Goal: Task Accomplishment & Management: Manage account settings

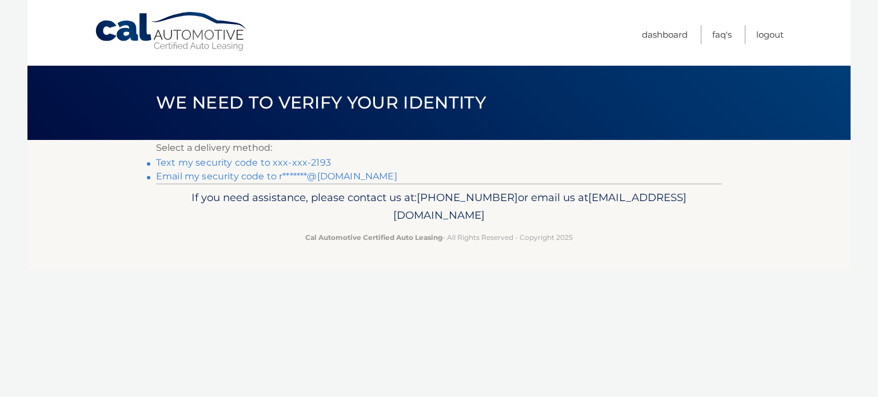
click at [277, 159] on link "Text my security code to xxx-xxx-2193" at bounding box center [243, 162] width 175 height 11
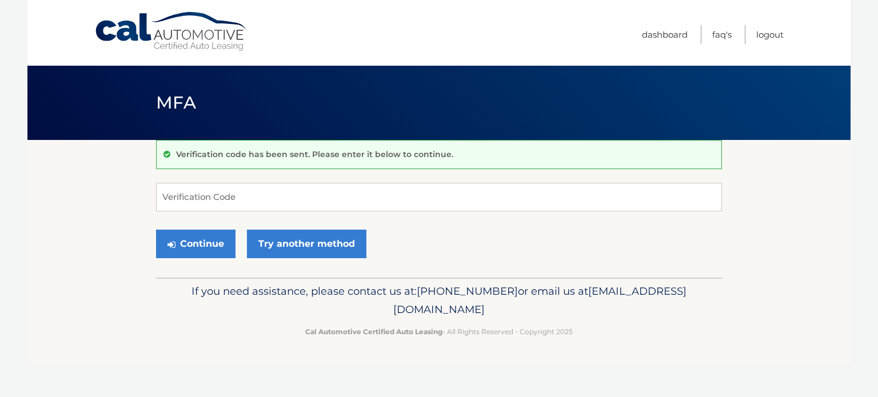
drag, startPoint x: 0, startPoint y: 0, endPoint x: 277, endPoint y: 160, distance: 319.5
click at [277, 160] on div "Verification code has been sent. Please enter it below to continue." at bounding box center [439, 154] width 566 height 29
click at [261, 194] on input "Verification Code" at bounding box center [439, 197] width 566 height 29
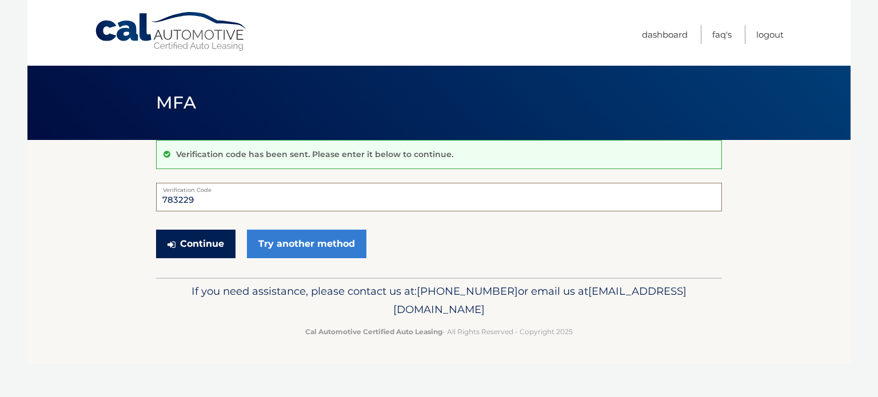
type input "783229"
click at [188, 233] on button "Continue" at bounding box center [195, 244] width 79 height 29
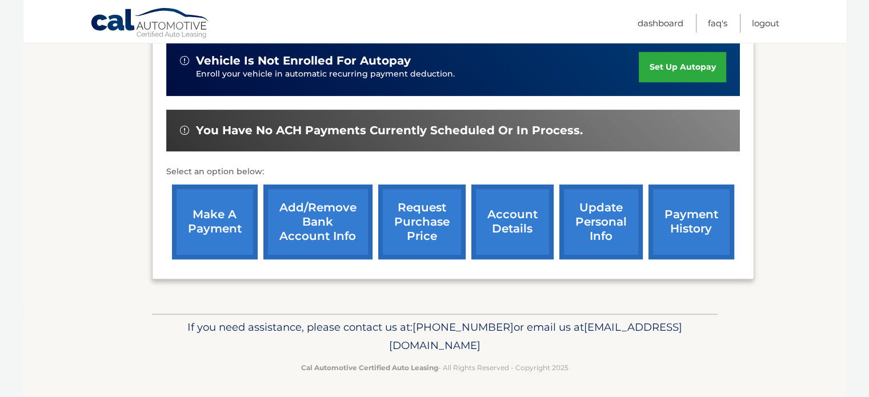
scroll to position [364, 0]
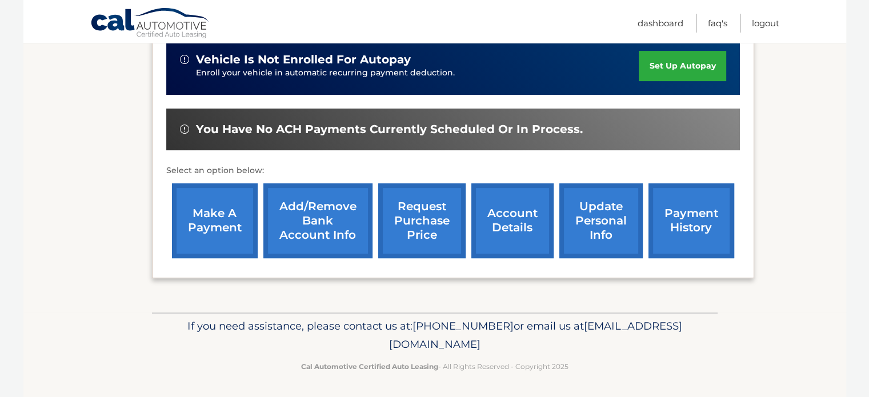
click at [686, 221] on link "payment history" at bounding box center [691, 220] width 86 height 75
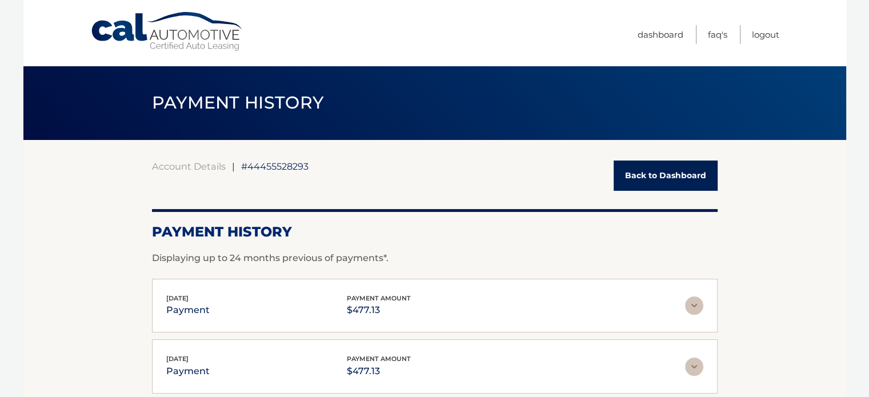
click at [646, 178] on link "Back to Dashboard" at bounding box center [666, 176] width 104 height 30
click at [663, 177] on link "Back to Dashboard" at bounding box center [666, 176] width 104 height 30
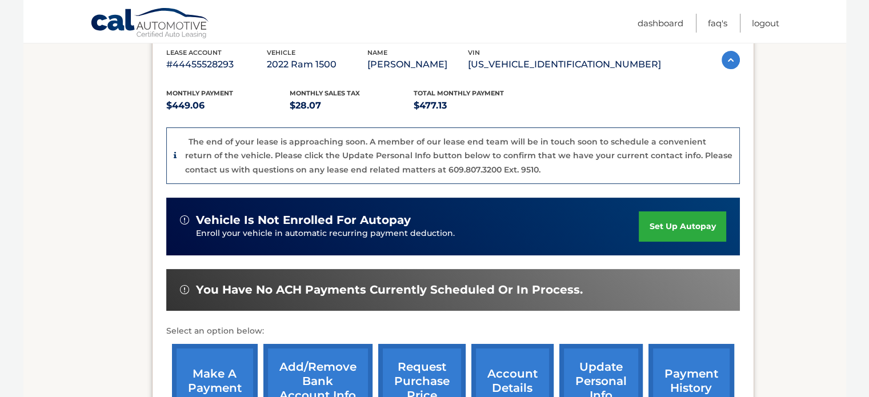
scroll to position [206, 0]
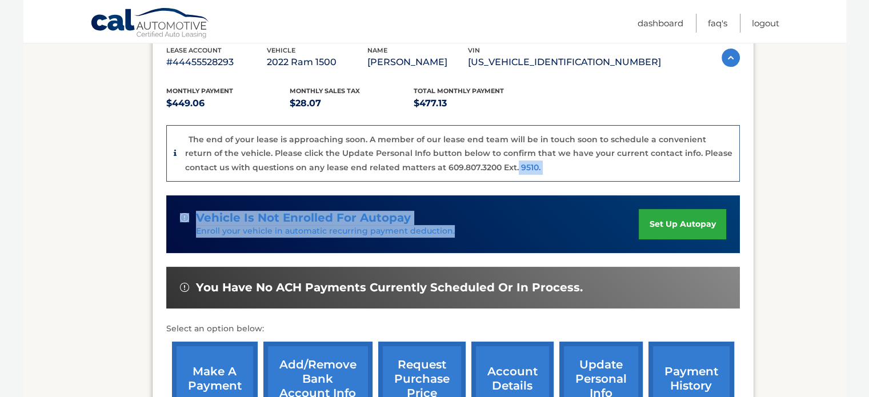
drag, startPoint x: 478, startPoint y: 168, endPoint x: 478, endPoint y: 239, distance: 71.4
click at [478, 239] on div "Monthly Payment $449.06 Monthly sales Tax $28.07 Total Monthly Payment $477.13 …" at bounding box center [453, 246] width 574 height 352
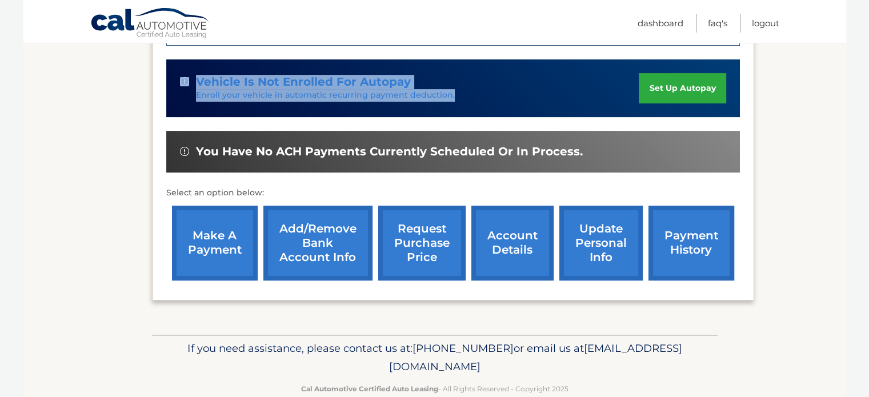
scroll to position [343, 0]
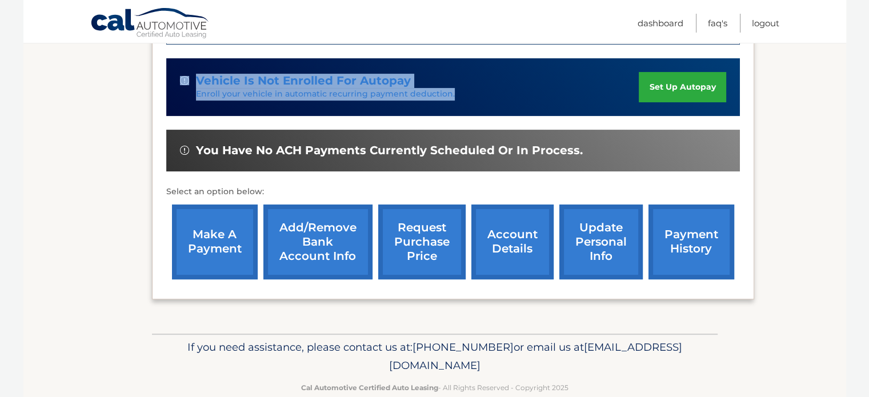
click at [589, 243] on link "update personal info" at bounding box center [600, 242] width 83 height 75
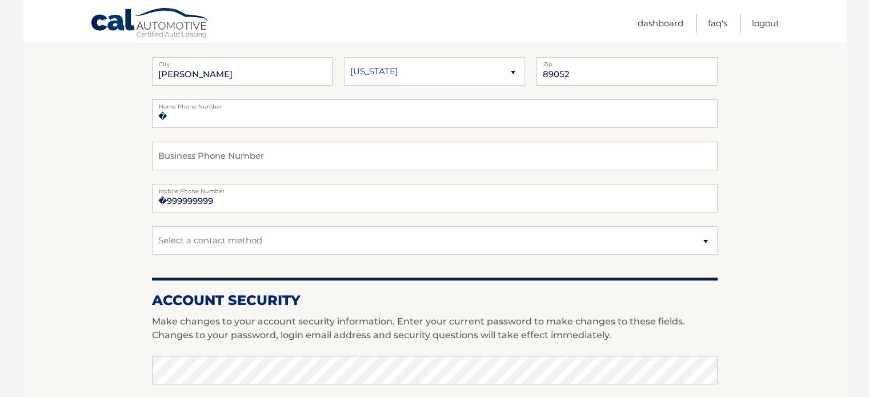
scroll to position [206, 0]
click at [221, 198] on input "�999999999" at bounding box center [435, 197] width 566 height 29
type input "�"
type input "6175132193"
select select "MA"
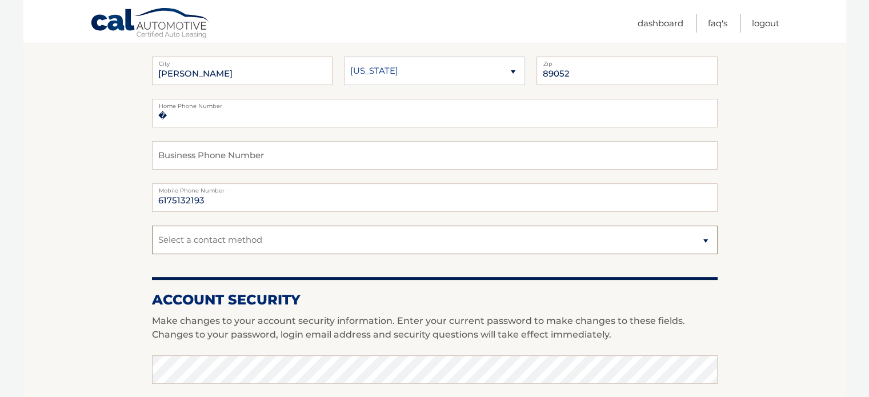
click at [705, 240] on select "Select a contact method Mobile Home" at bounding box center [435, 240] width 566 height 29
select select "1"
click at [152, 226] on select "Select a contact method Mobile Home" at bounding box center [435, 240] width 566 height 29
click at [785, 287] on section "Account Overview | Edit Profile account information [STREET_ADDRESS] Address St…" at bounding box center [434, 350] width 823 height 832
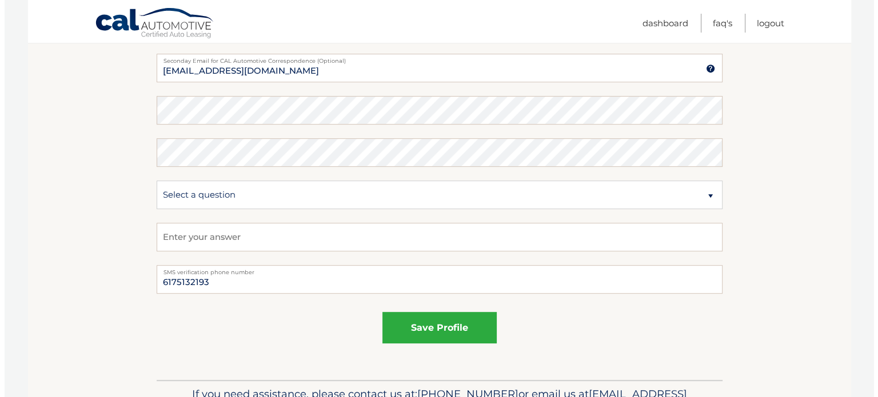
scroll to position [594, 0]
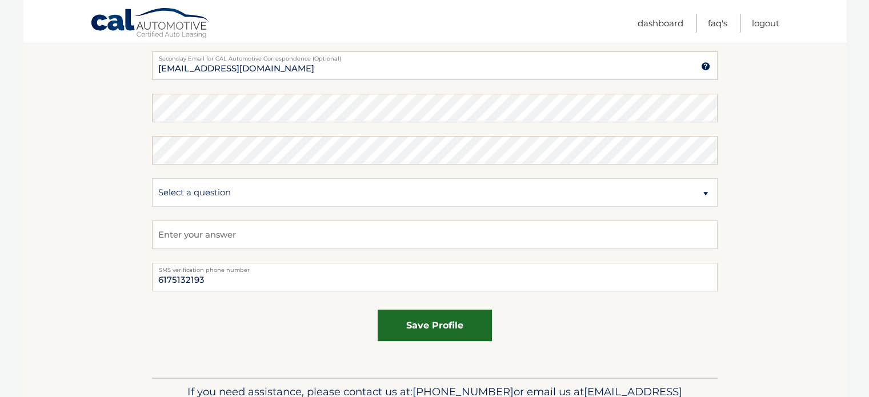
click at [433, 321] on button "save profile" at bounding box center [435, 325] width 114 height 31
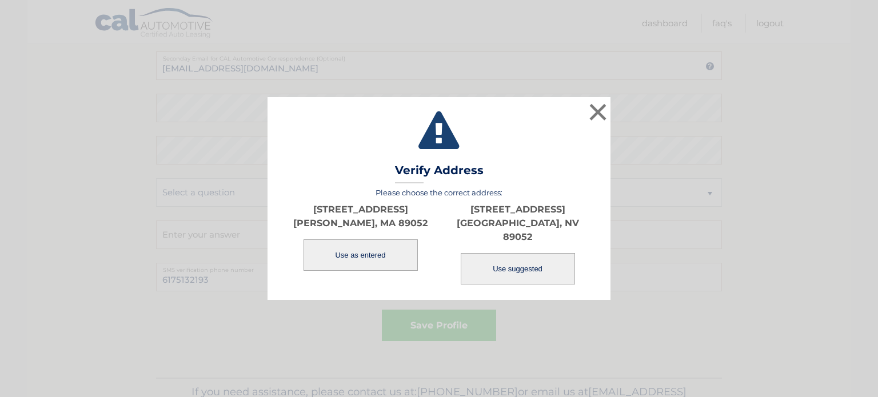
click at [503, 267] on button "Use suggested" at bounding box center [518, 268] width 114 height 31
select select "NV"
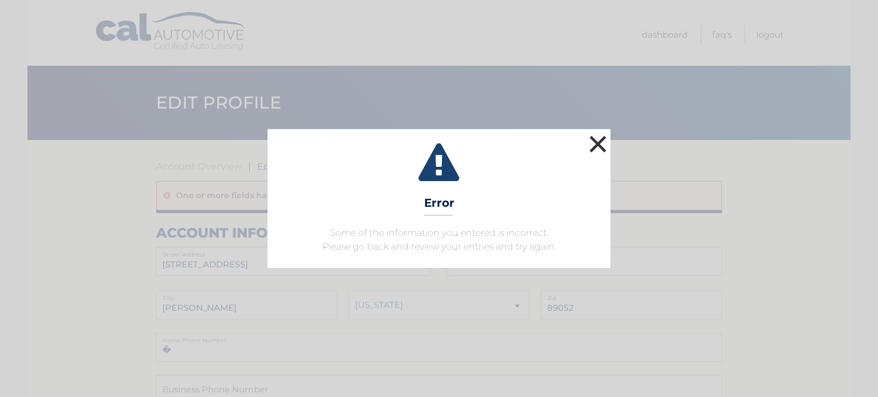
click at [594, 141] on button "×" at bounding box center [597, 144] width 23 height 23
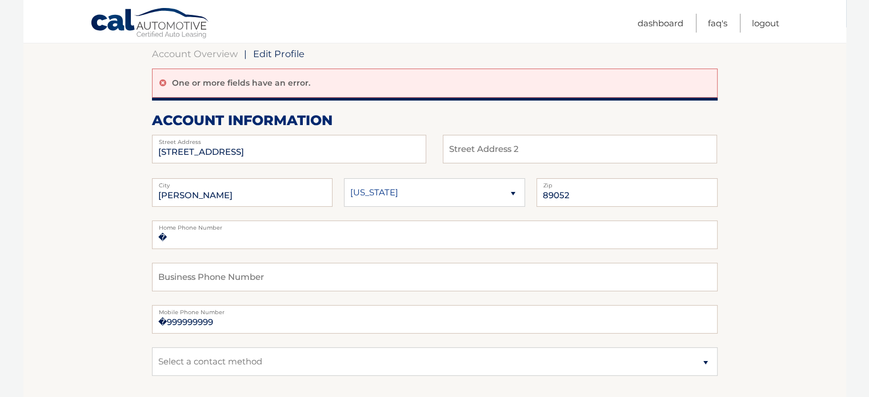
scroll to position [114, 0]
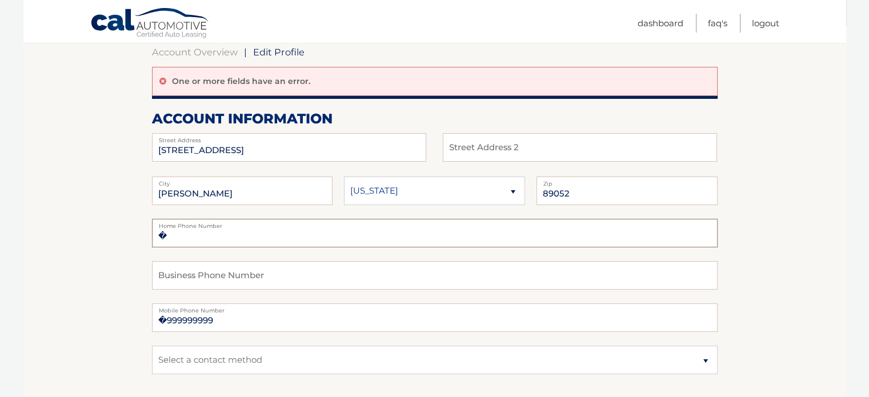
click at [185, 235] on input "�" at bounding box center [435, 233] width 566 height 29
type input "�[PHONE_NUMBER]"
click at [231, 321] on input "�999999999" at bounding box center [435, 317] width 566 height 29
type input "�[PHONE_NUMBER]"
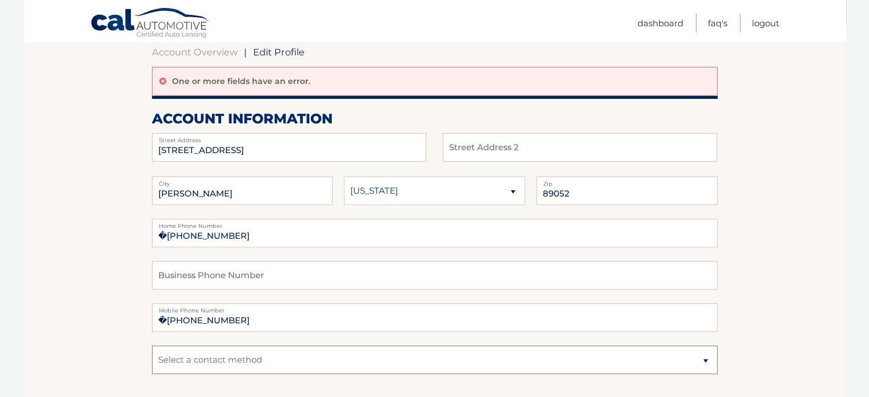
click at [704, 362] on select "Select a contact method Mobile Home" at bounding box center [435, 360] width 566 height 29
select select "1"
click at [152, 346] on select "Select a contact method Mobile Home" at bounding box center [435, 360] width 566 height 29
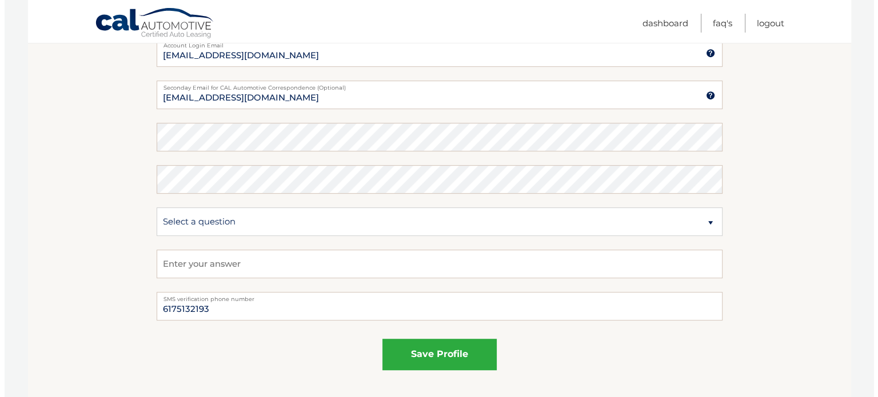
scroll to position [596, 0]
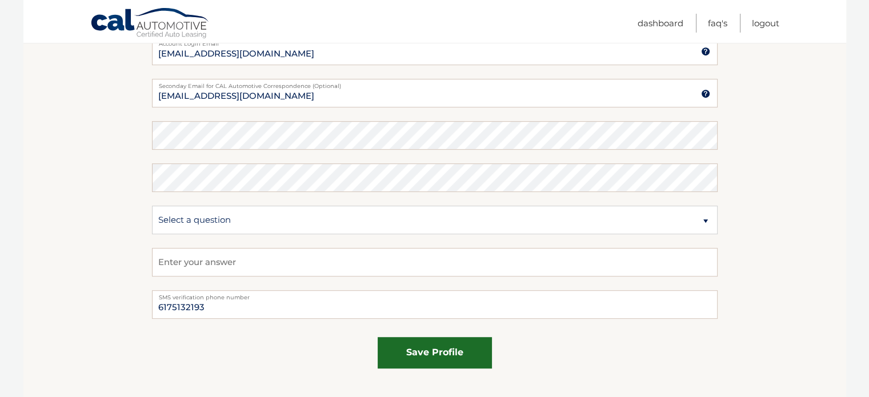
click at [435, 347] on button "save profile" at bounding box center [435, 352] width 114 height 31
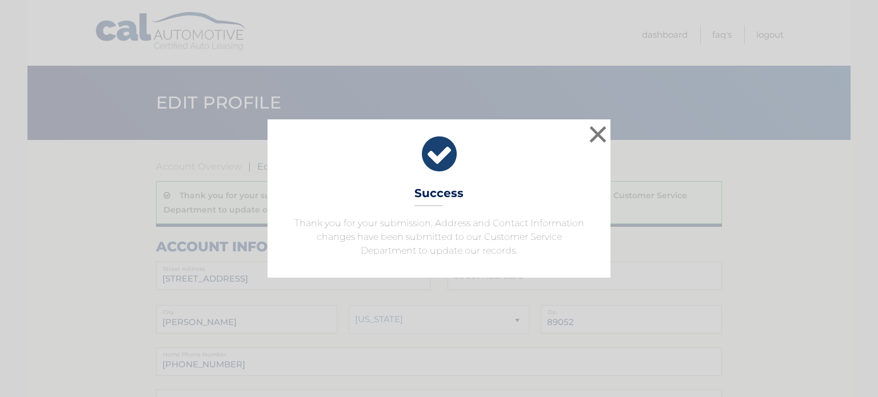
click at [435, 347] on div "× Success Thank you for your submission. Address and Contact Information change…" at bounding box center [439, 198] width 878 height 397
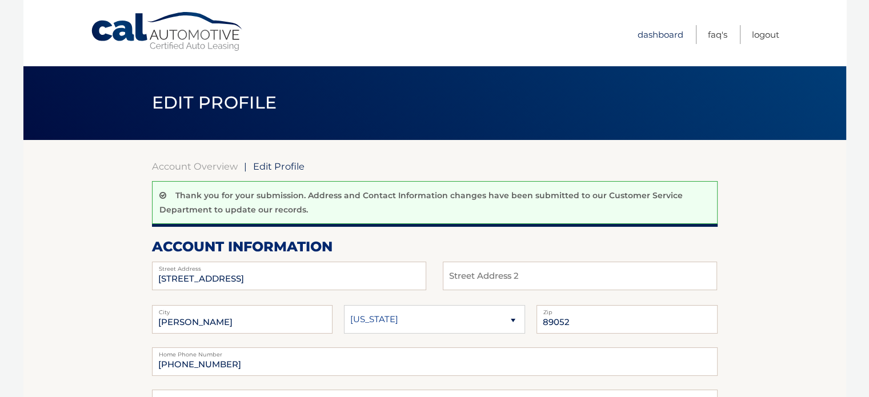
click at [661, 33] on link "Dashboard" at bounding box center [661, 34] width 46 height 19
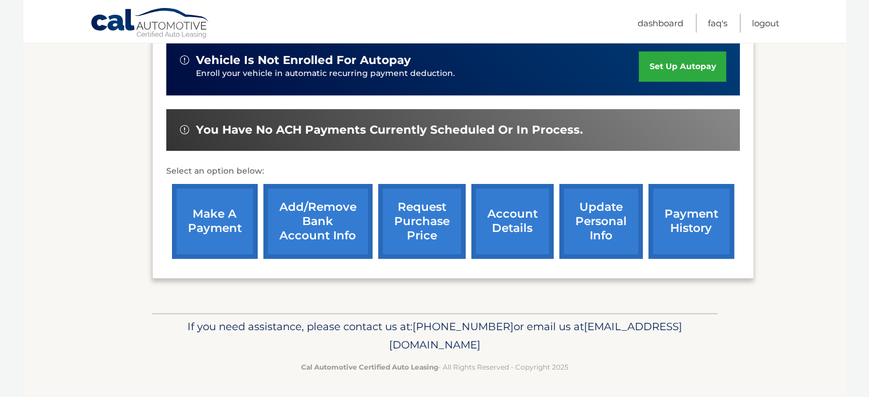
scroll to position [364, 0]
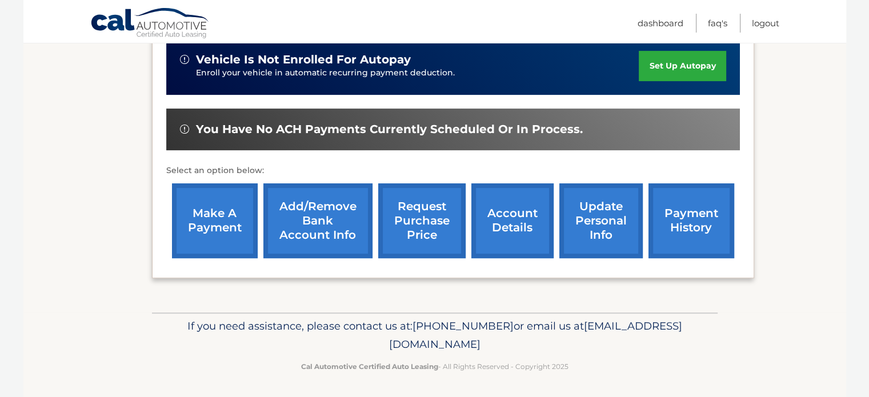
click at [515, 212] on link "account details" at bounding box center [512, 220] width 82 height 75
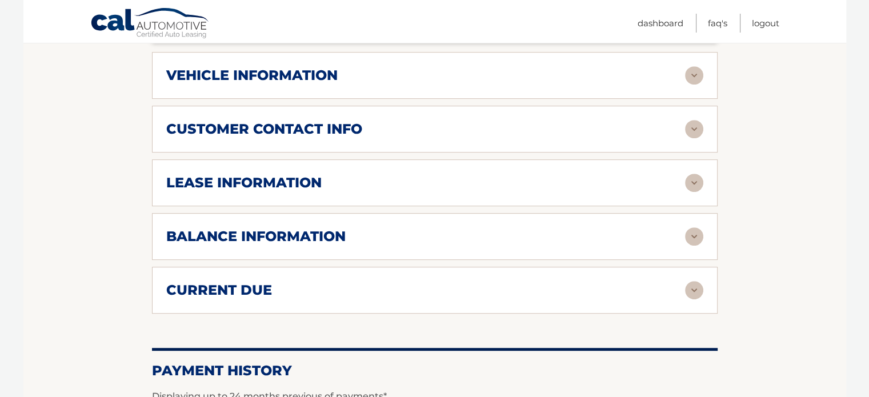
scroll to position [548, 0]
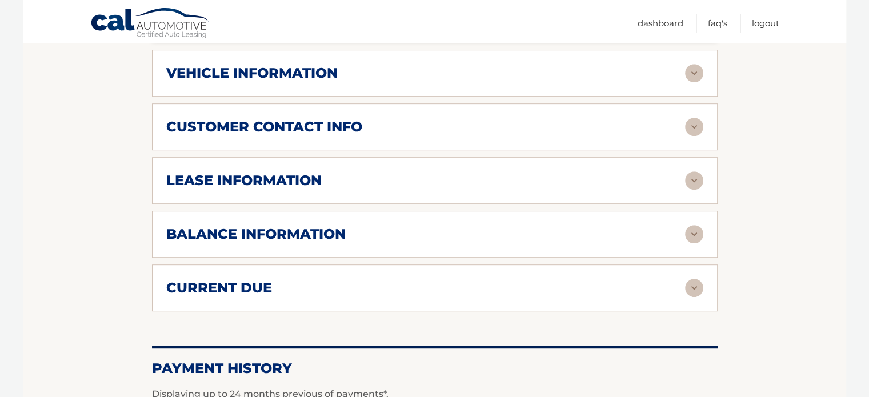
click at [694, 281] on img at bounding box center [694, 288] width 18 height 18
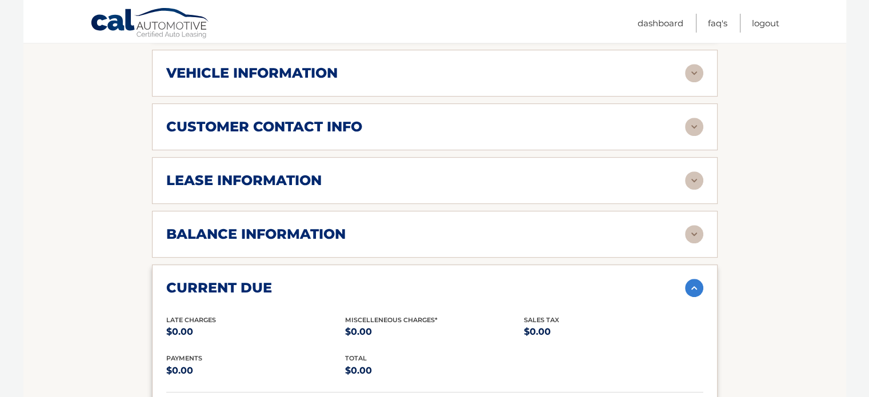
click at [694, 281] on img at bounding box center [694, 288] width 18 height 18
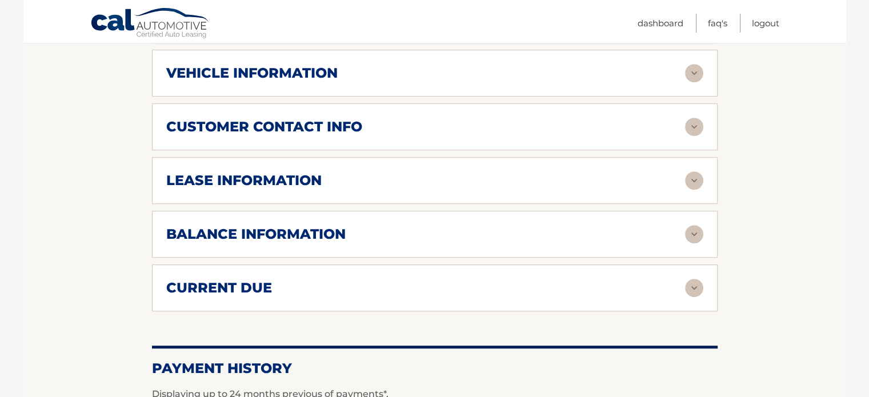
click at [695, 228] on img at bounding box center [694, 234] width 18 height 18
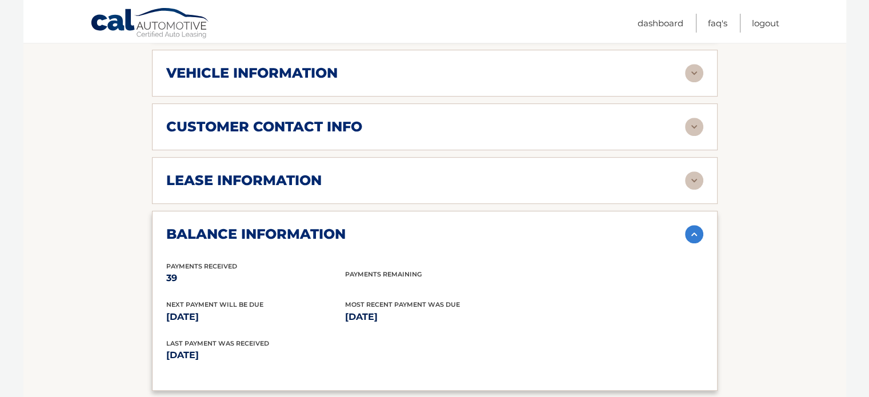
click at [695, 228] on img at bounding box center [694, 234] width 18 height 18
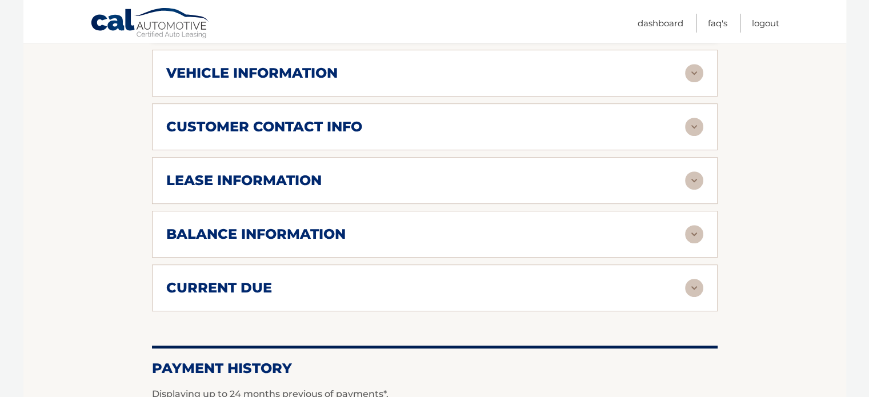
click at [693, 177] on img at bounding box center [694, 180] width 18 height 18
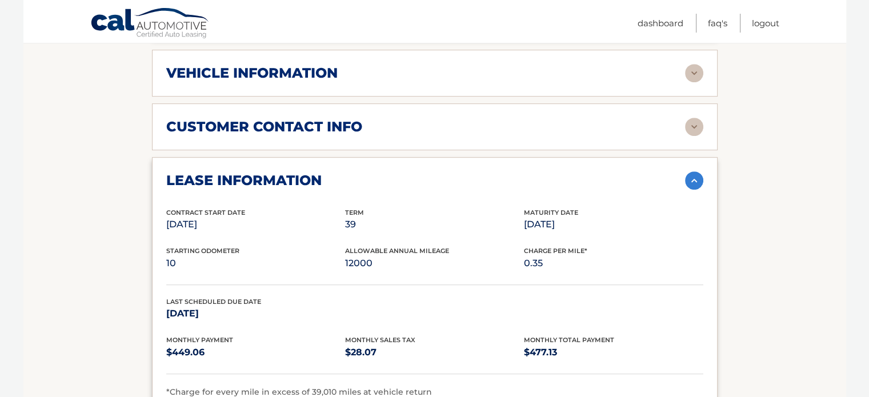
click at [693, 177] on img at bounding box center [694, 180] width 18 height 18
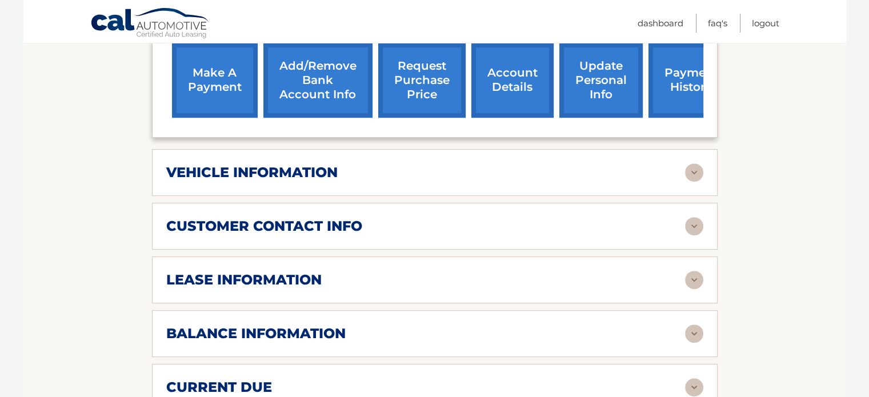
scroll to position [448, 0]
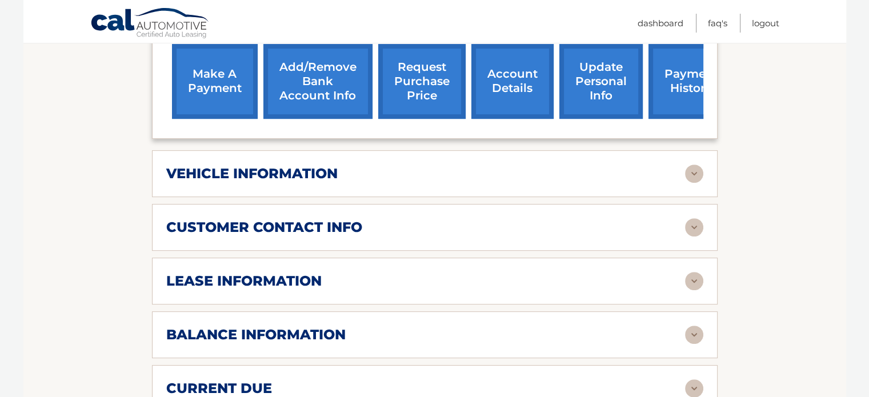
click at [694, 166] on img at bounding box center [694, 174] width 18 height 18
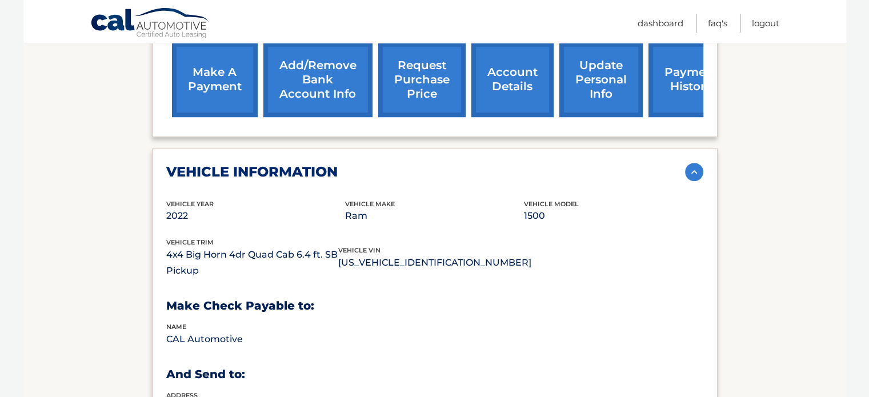
scroll to position [445, 0]
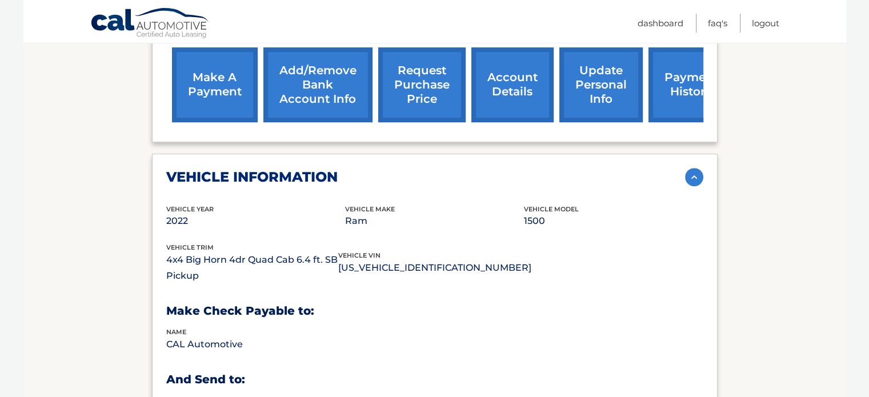
click at [692, 173] on img at bounding box center [694, 177] width 18 height 18
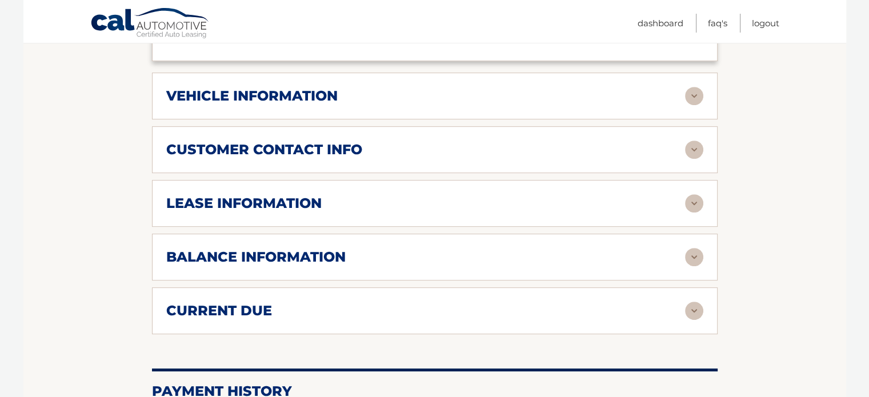
scroll to position [527, 0]
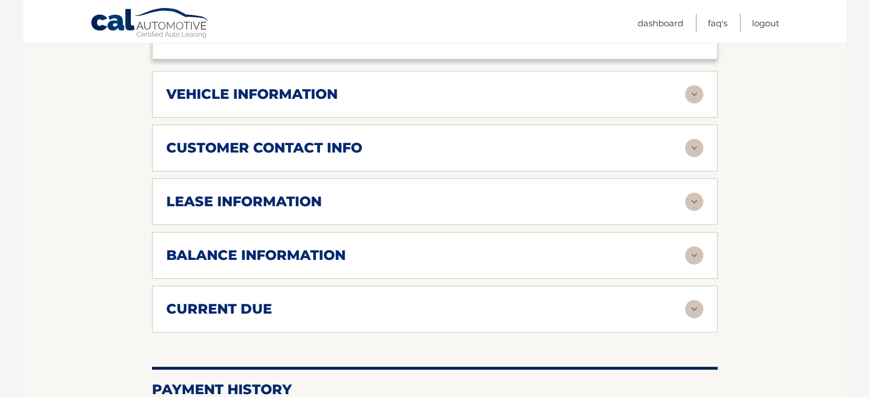
click at [689, 193] on img at bounding box center [694, 202] width 18 height 18
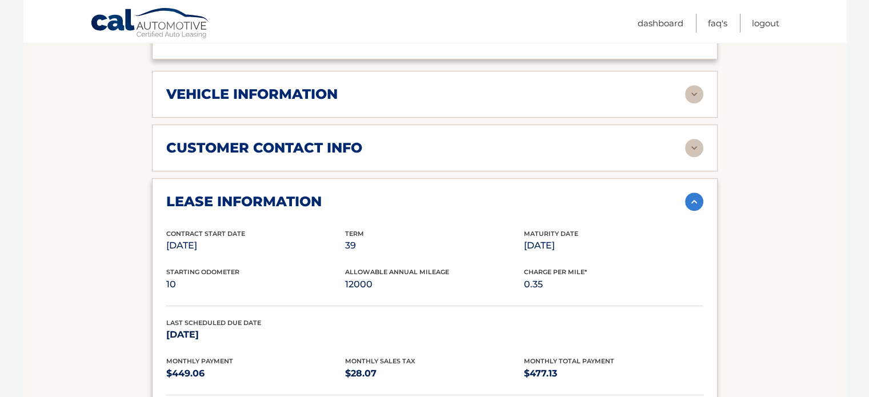
click at [689, 193] on img at bounding box center [694, 202] width 18 height 18
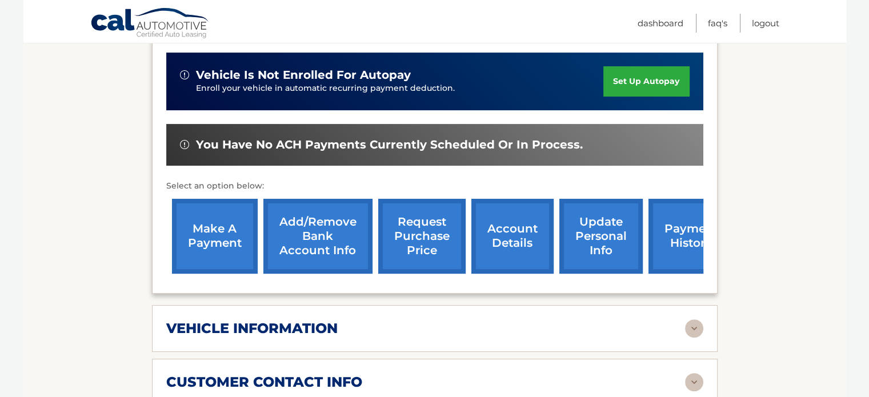
scroll to position [292, 0]
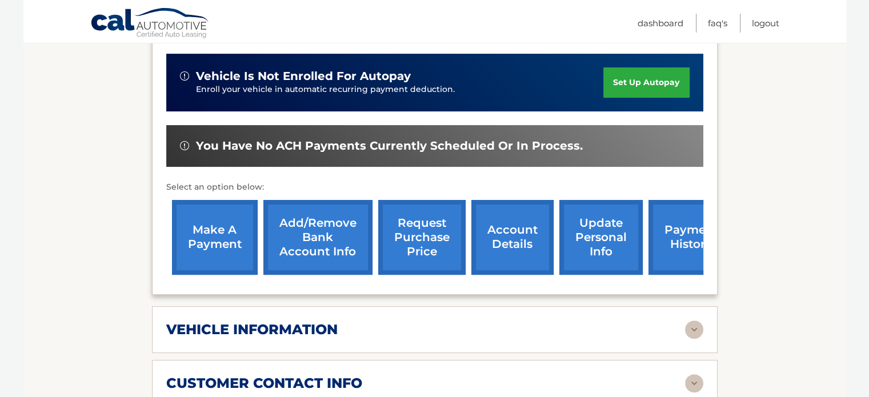
drag, startPoint x: 744, startPoint y: 203, endPoint x: 789, endPoint y: 194, distance: 46.2
click at [789, 194] on section "Account Details | #44455528293 Back to Dashboard Manage Your Lease lease accoun…" at bounding box center [434, 331] width 823 height 966
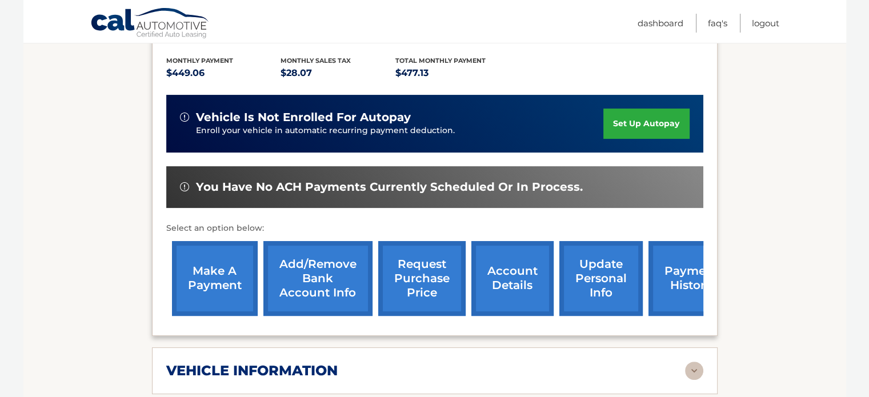
scroll to position [264, 0]
